Goal: Task Accomplishment & Management: Use online tool/utility

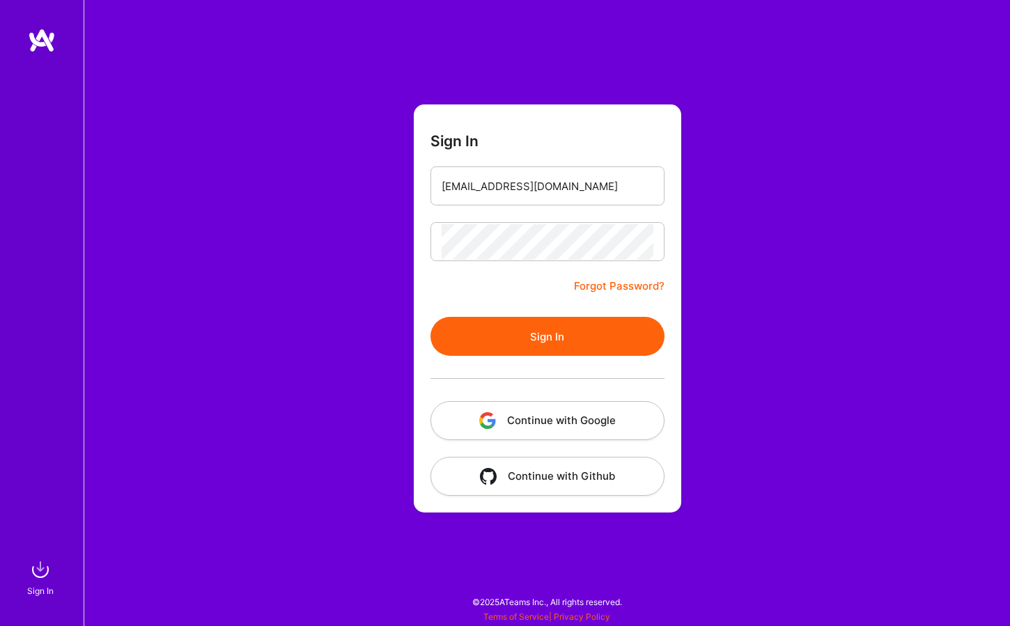
click at [521, 343] on button "Sign In" at bounding box center [547, 336] width 234 height 39
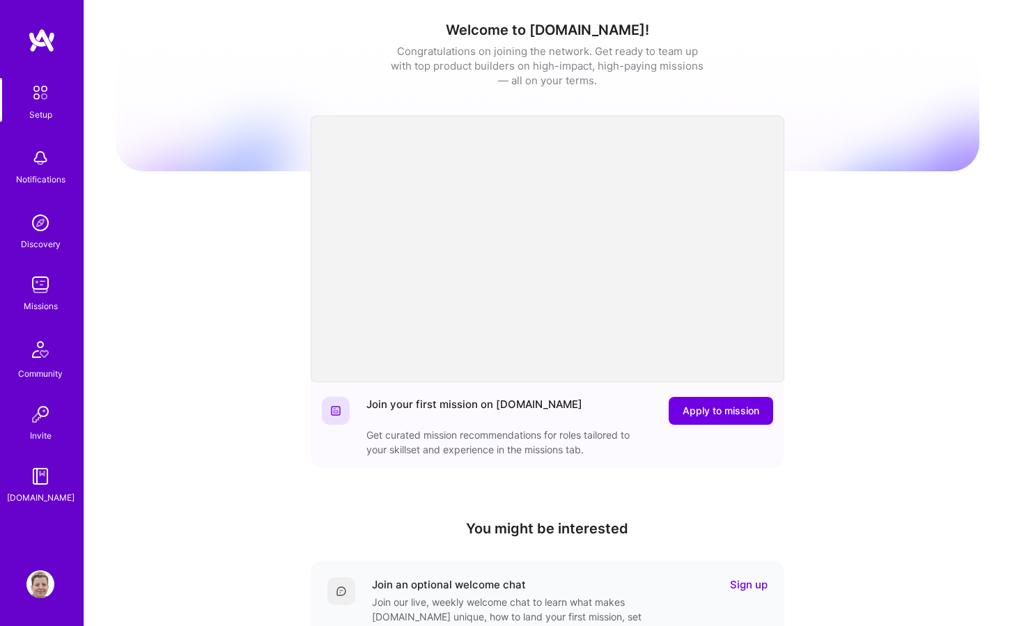
click at [43, 309] on div "Missions" at bounding box center [41, 306] width 34 height 15
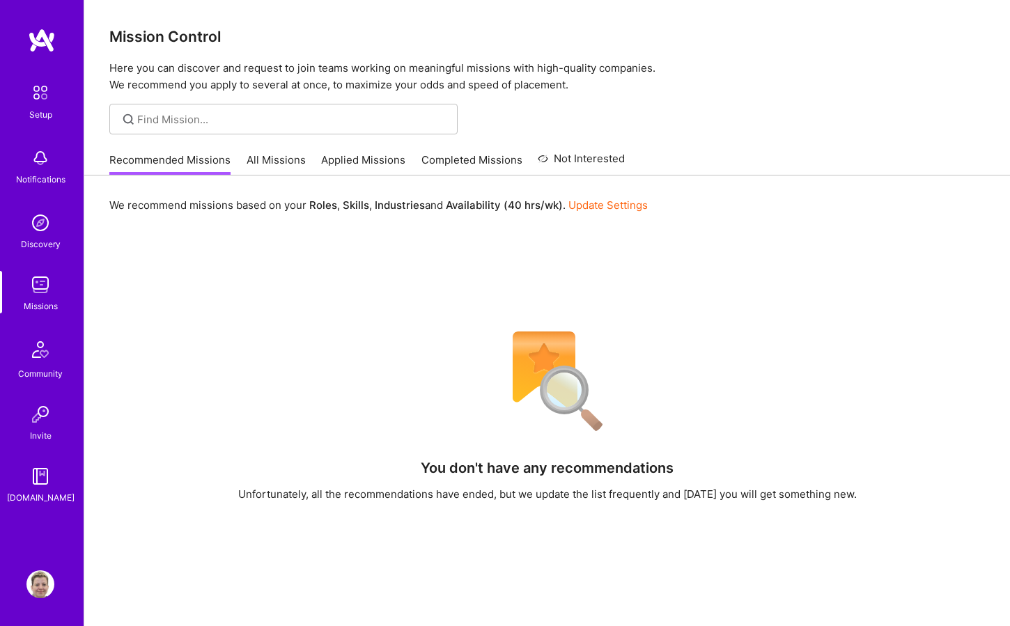
click at [279, 160] on link "All Missions" at bounding box center [276, 164] width 59 height 23
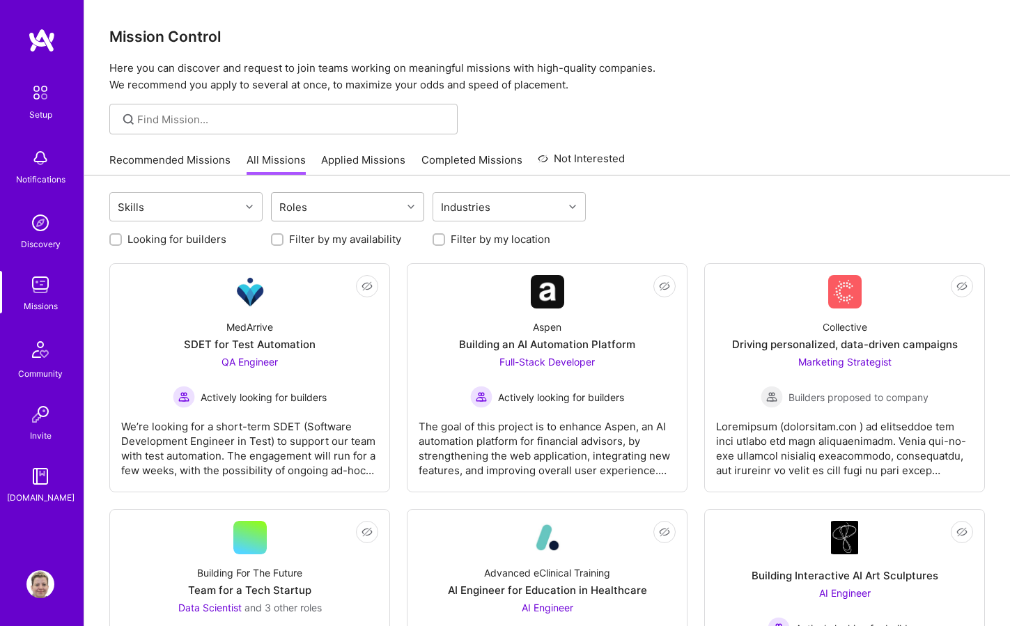
click at [355, 208] on div "Roles" at bounding box center [337, 207] width 130 height 28
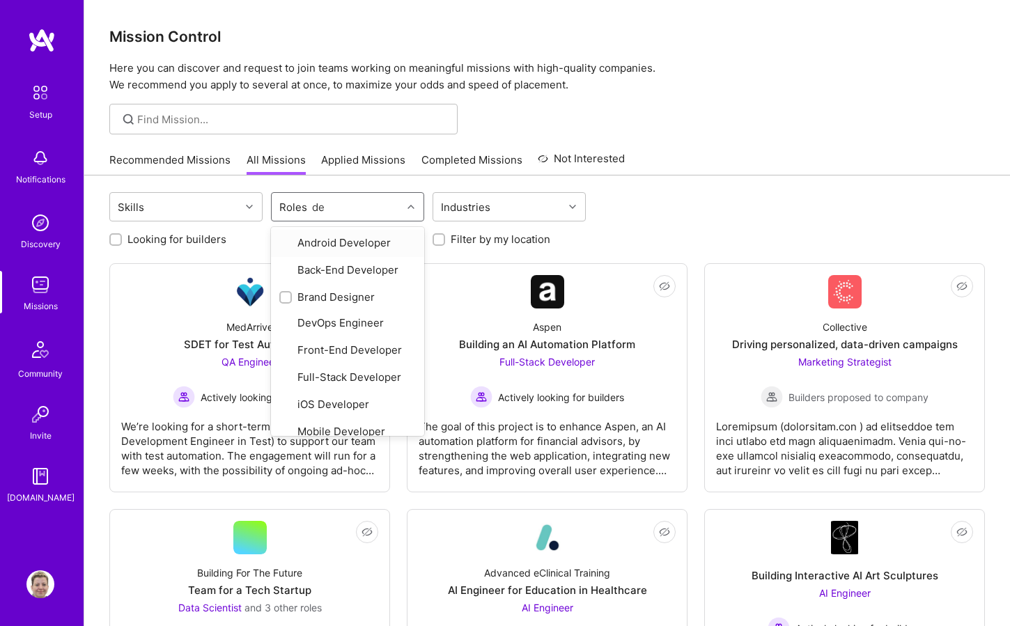
type input "des"
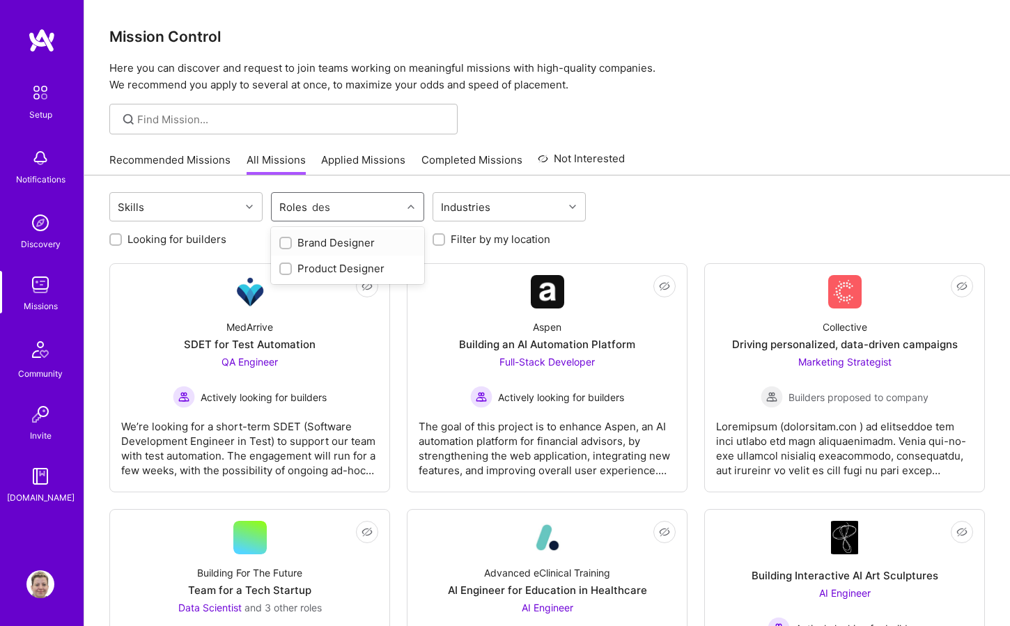
click at [345, 246] on div "Brand Designer" at bounding box center [347, 242] width 137 height 15
checkbox input "true"
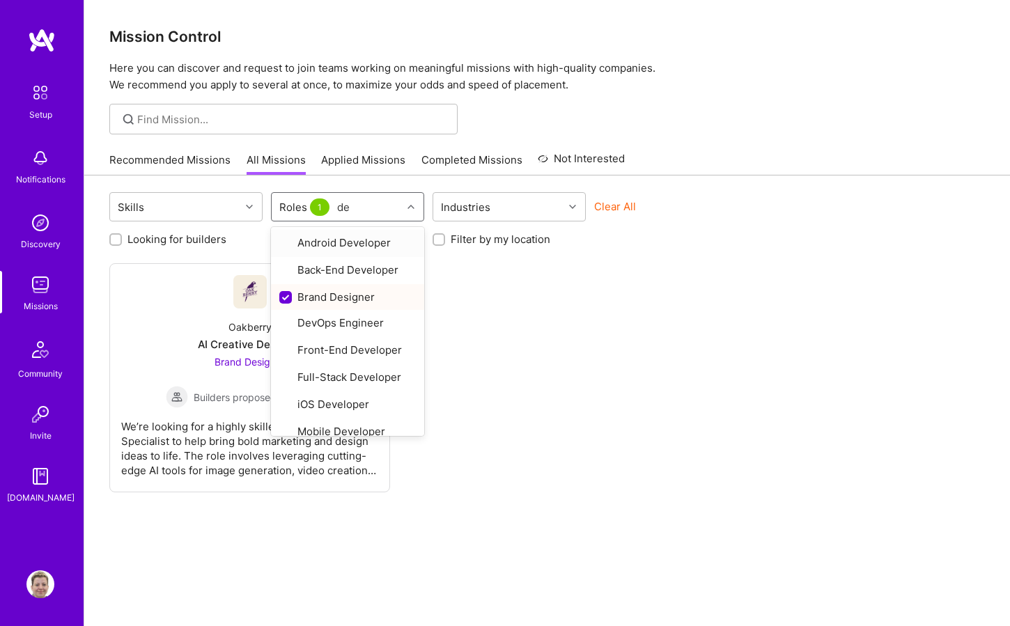
type input "des"
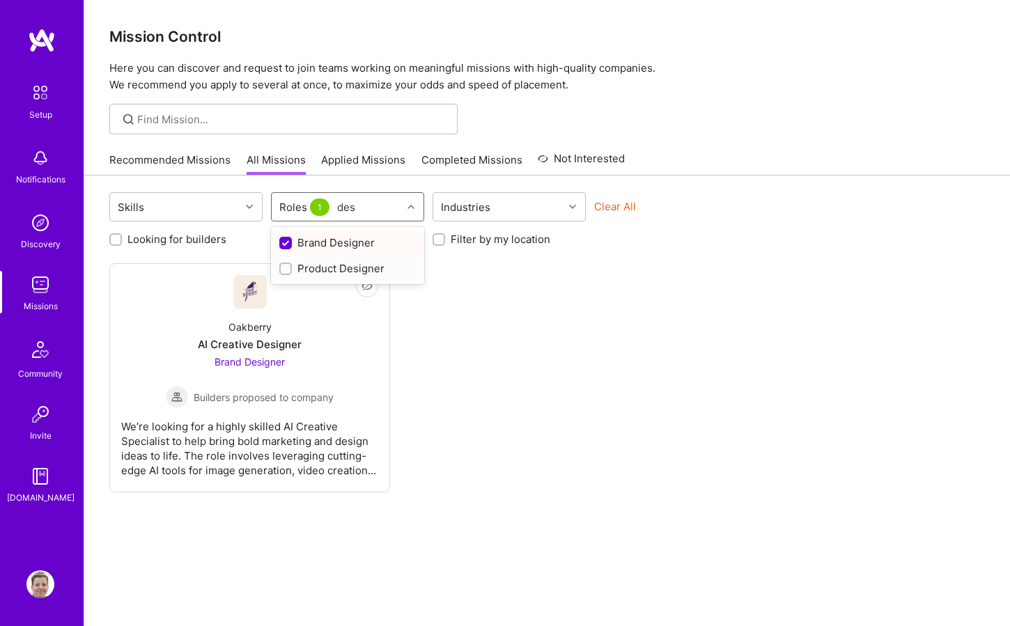
click at [336, 268] on div "Product Designer" at bounding box center [347, 268] width 137 height 15
checkbox input "true"
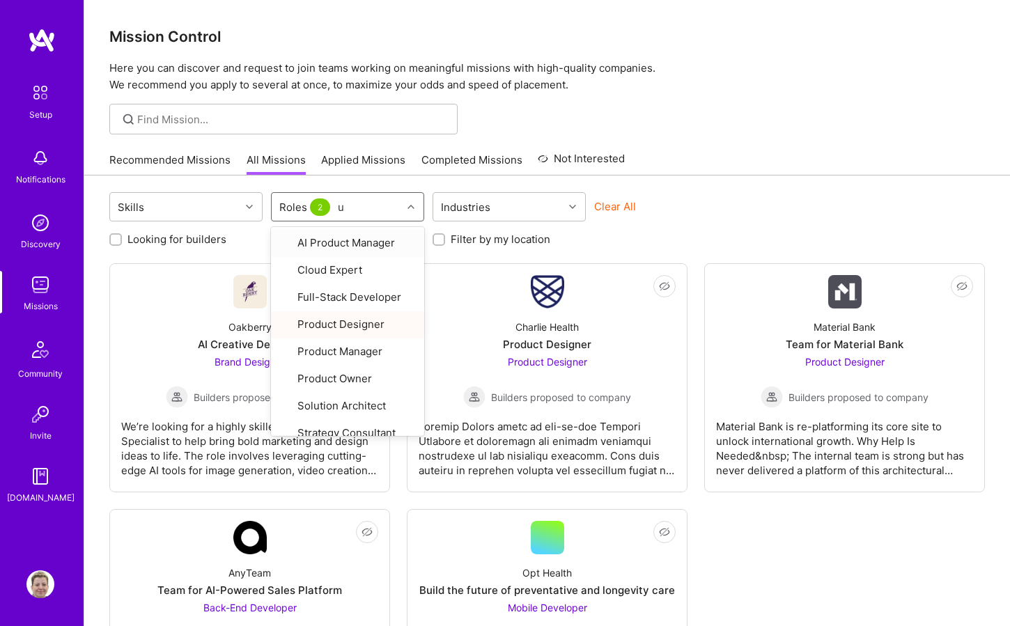
type input "ux"
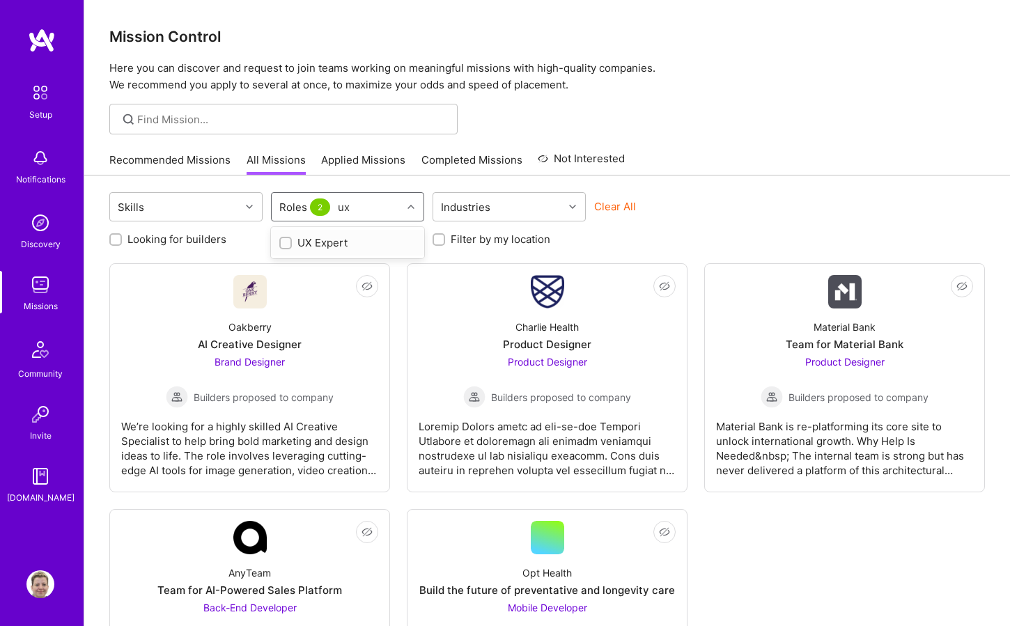
click at [332, 242] on div "UX Expert" at bounding box center [347, 242] width 137 height 15
checkbox input "true"
